Goal: Find specific page/section: Locate a particular part of the current website

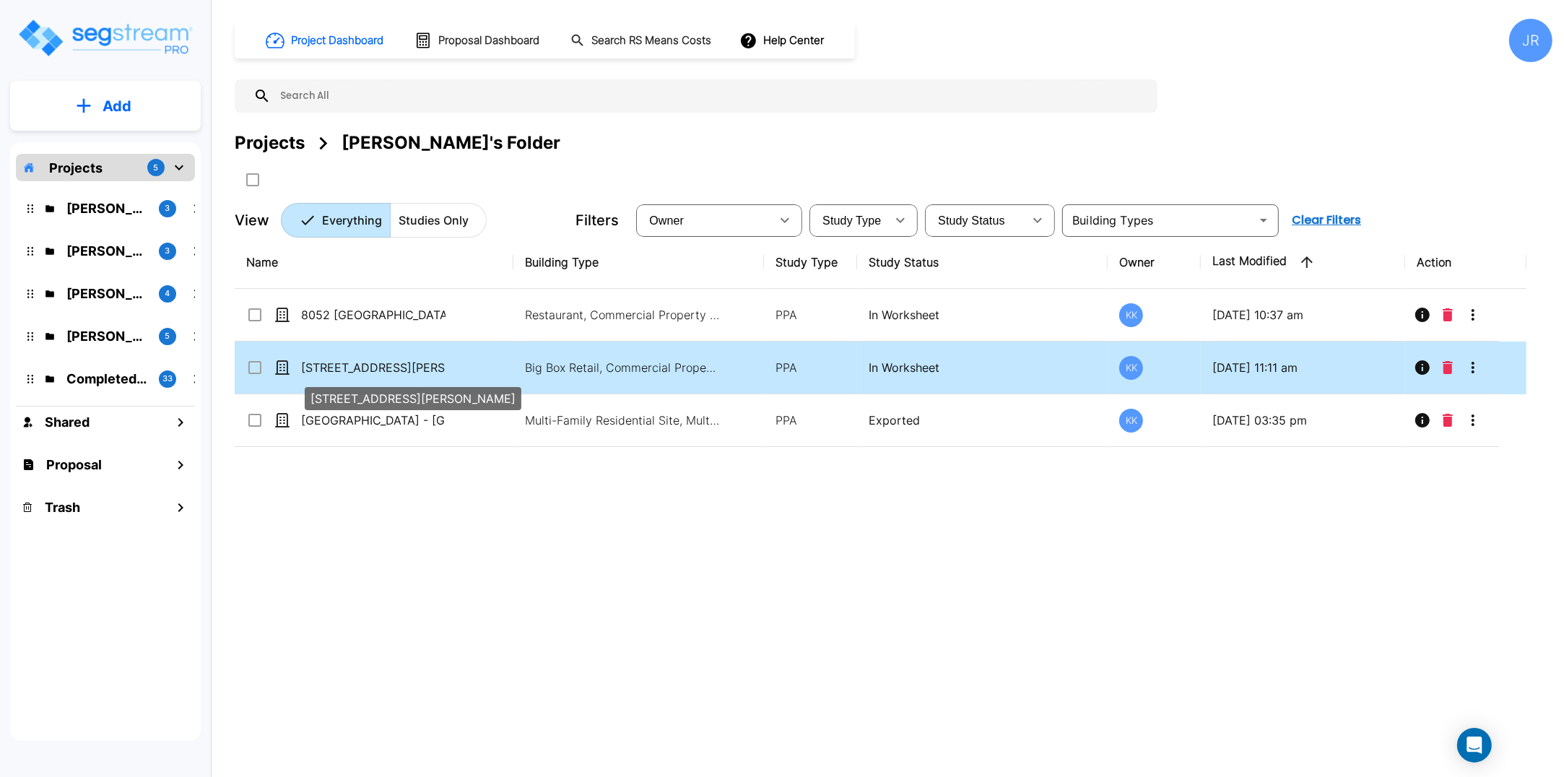
click at [334, 365] on p "[STREET_ADDRESS][PERSON_NAME]" at bounding box center [373, 367] width 144 height 17
checkbox input "true"
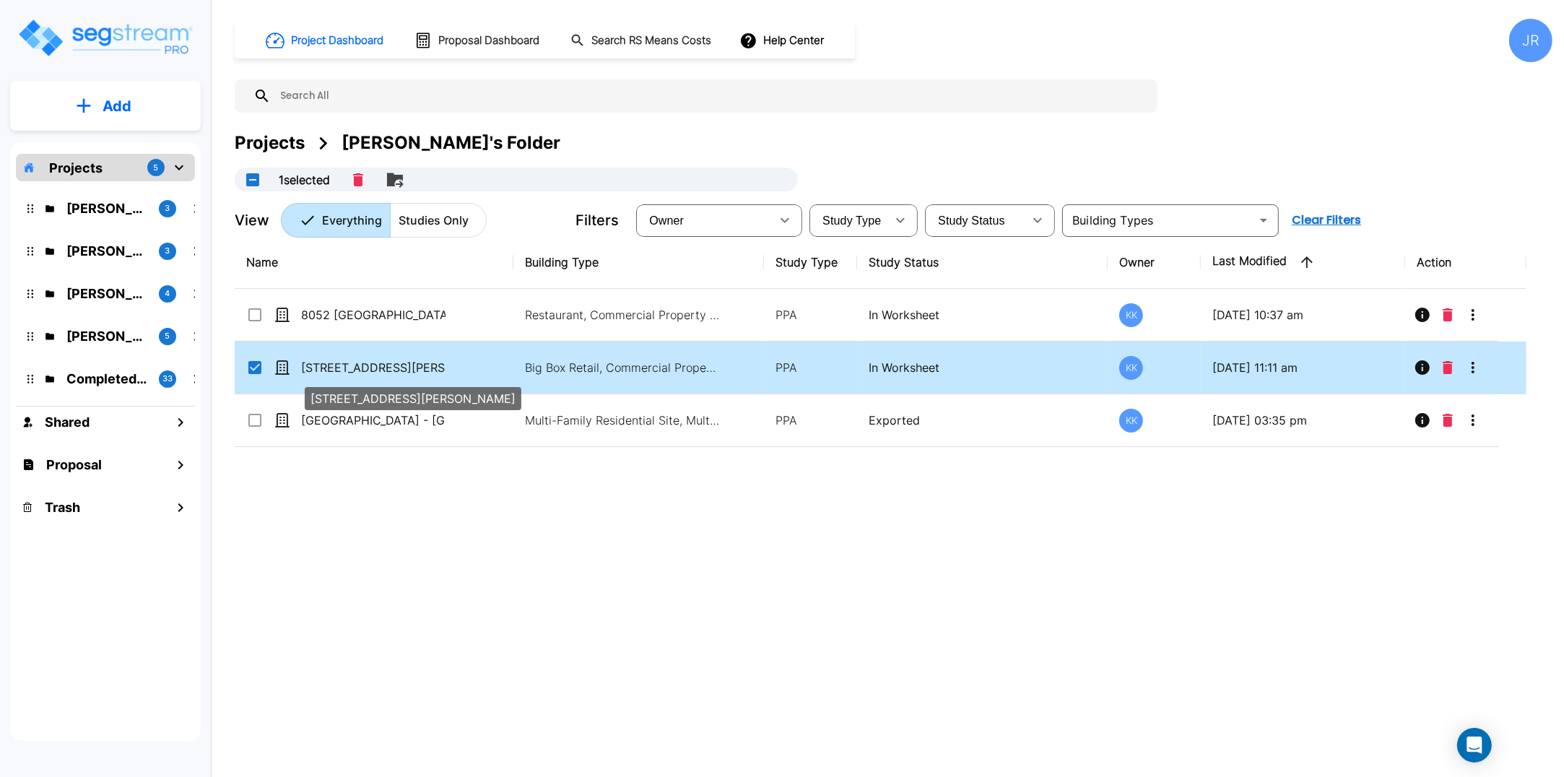
click at [334, 365] on p "[STREET_ADDRESS][PERSON_NAME]" at bounding box center [373, 367] width 144 height 17
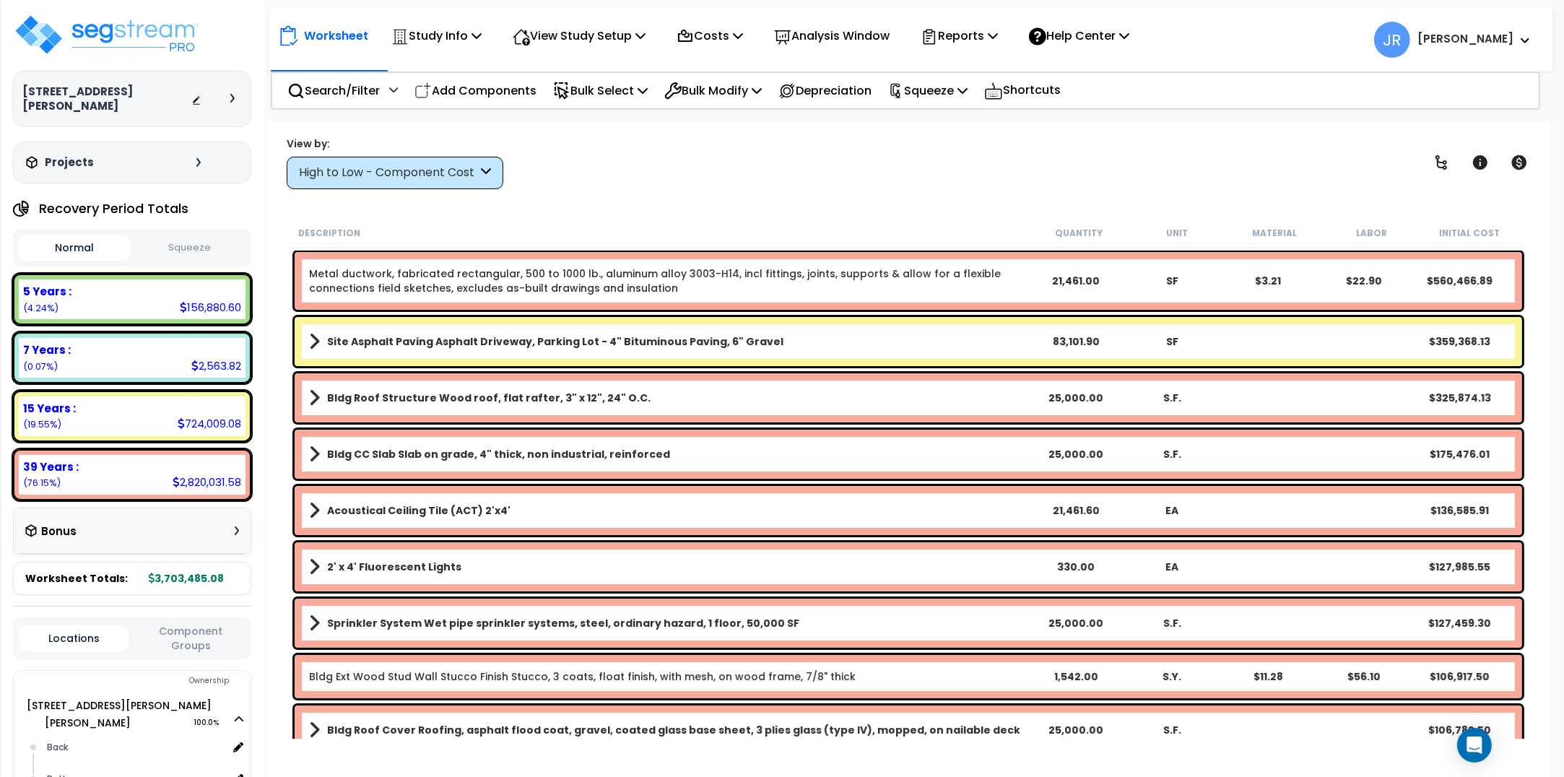
click at [488, 170] on icon at bounding box center [486, 173] width 10 height 17
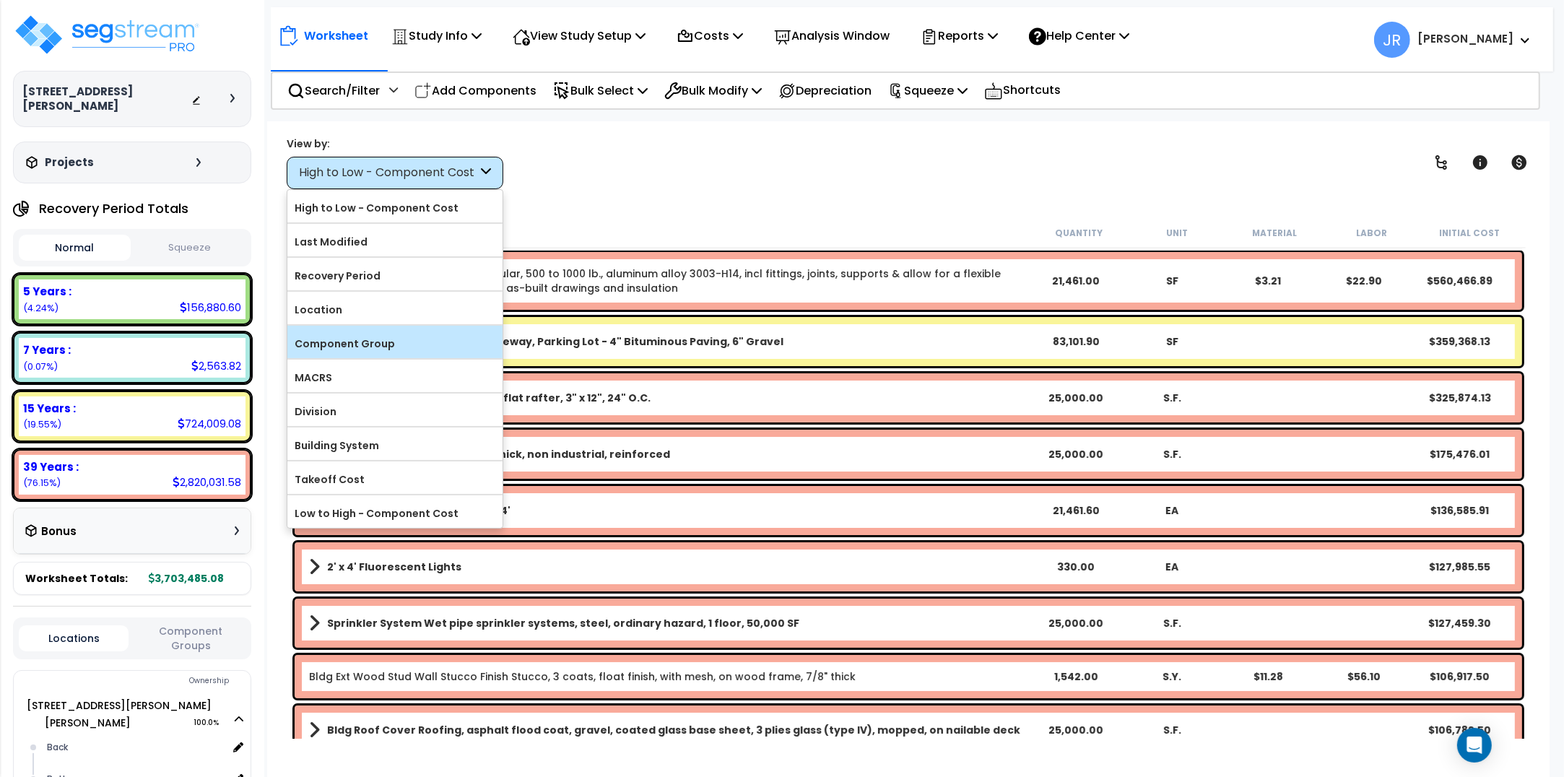
click at [380, 348] on label "Component Group" at bounding box center [394, 344] width 215 height 22
click at [0, 0] on input "Component Group" at bounding box center [0, 0] width 0 height 0
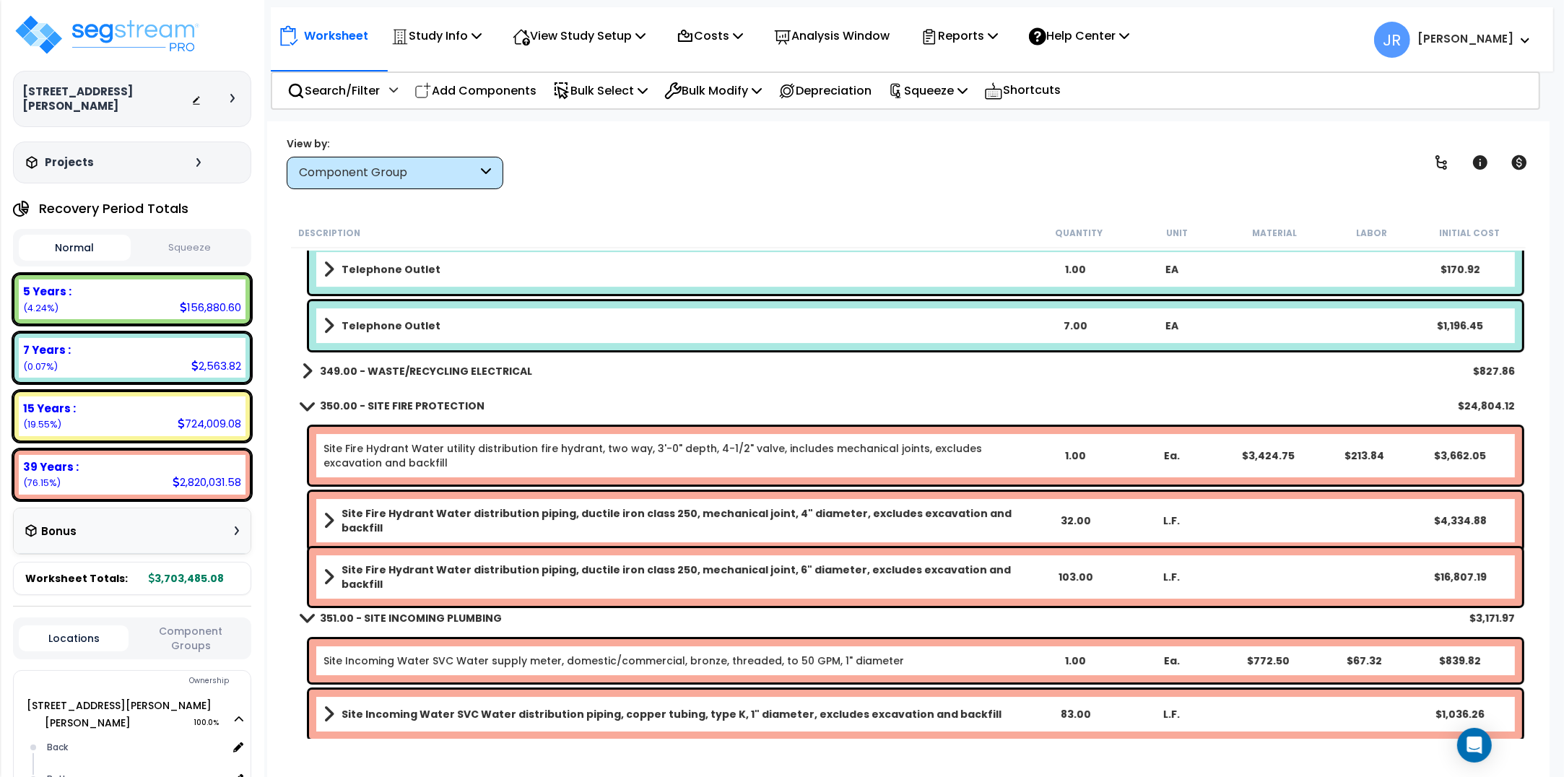
scroll to position [12005, 0]
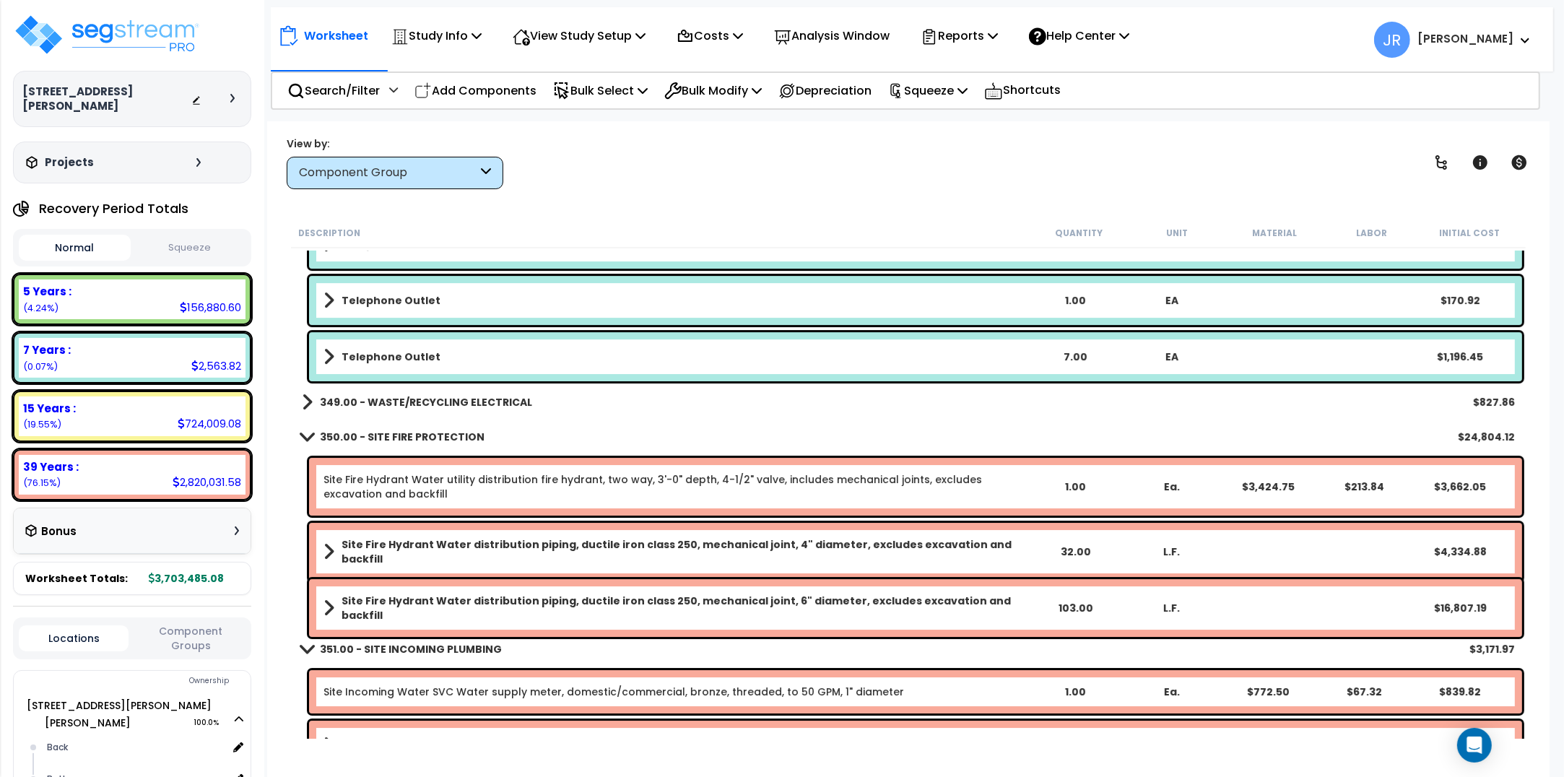
click at [448, 401] on b "349.00 - WASTE/RECYCLING ELECTRICAL" at bounding box center [426, 402] width 212 height 14
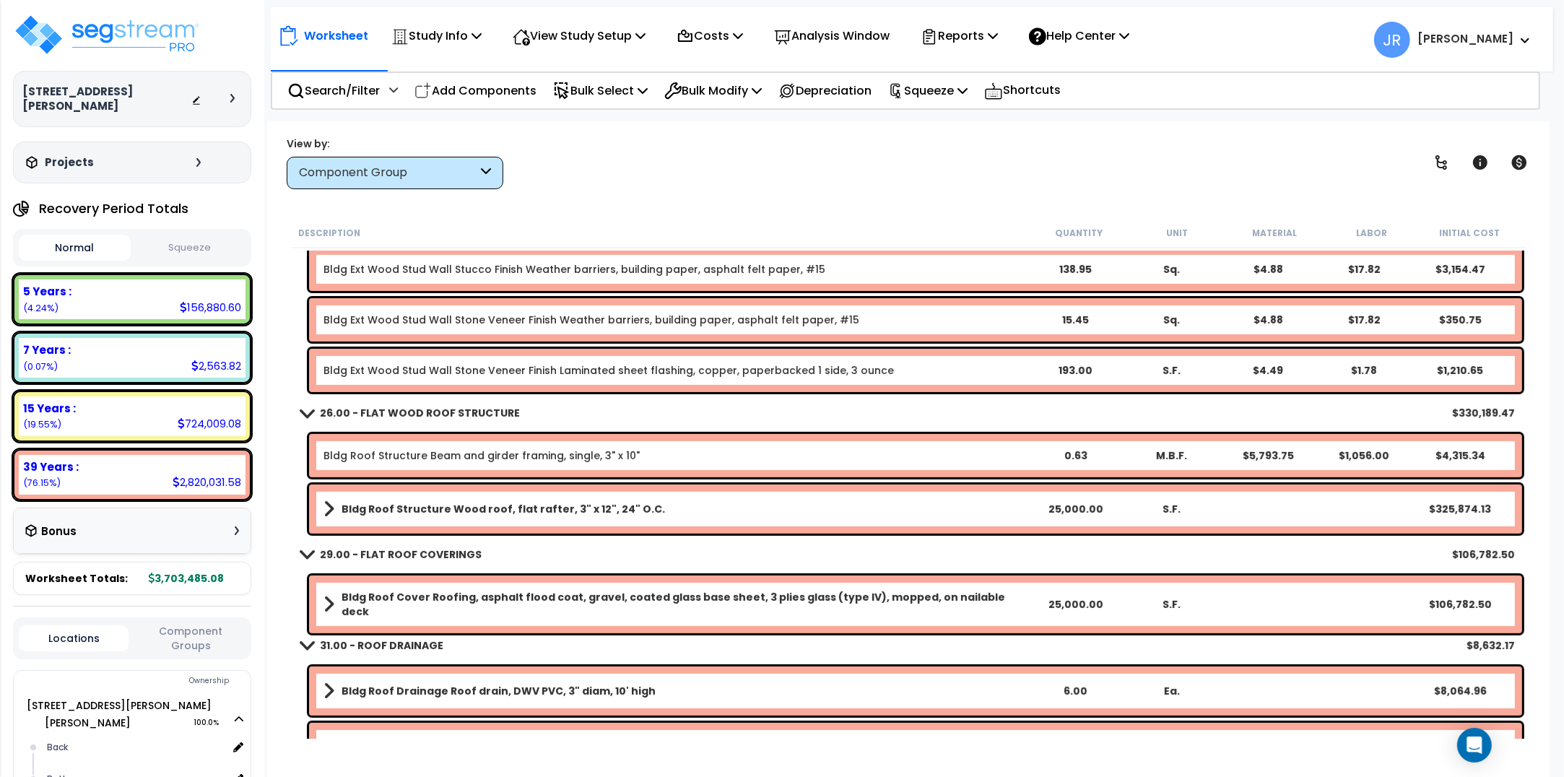
scroll to position [632, 0]
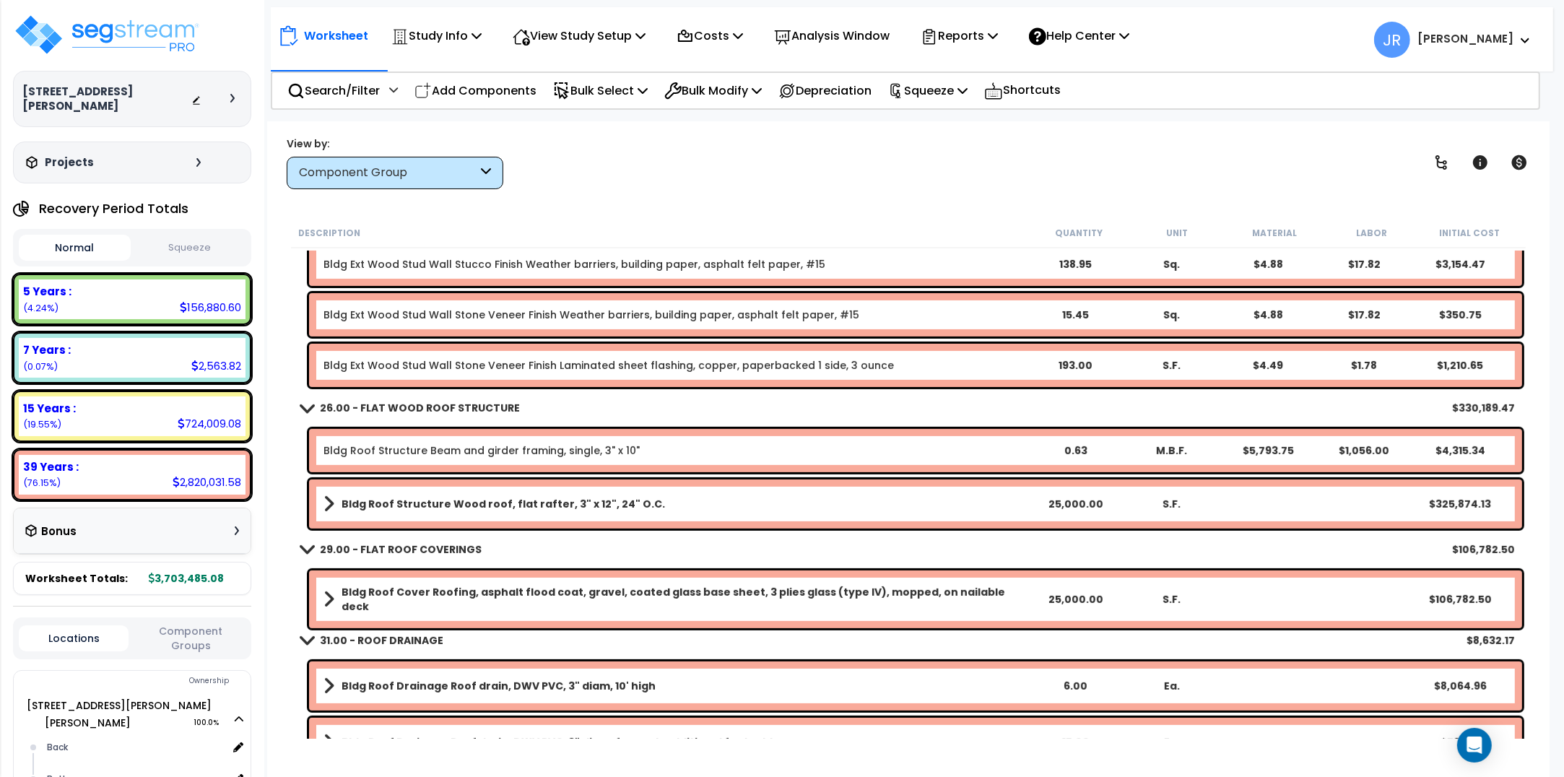
click at [762, 502] on link "Bldg Roof Structure Wood roof, flat rafter, 3" x 12", 24" O.C." at bounding box center [674, 504] width 703 height 20
